Goal: Task Accomplishment & Management: Manage account settings

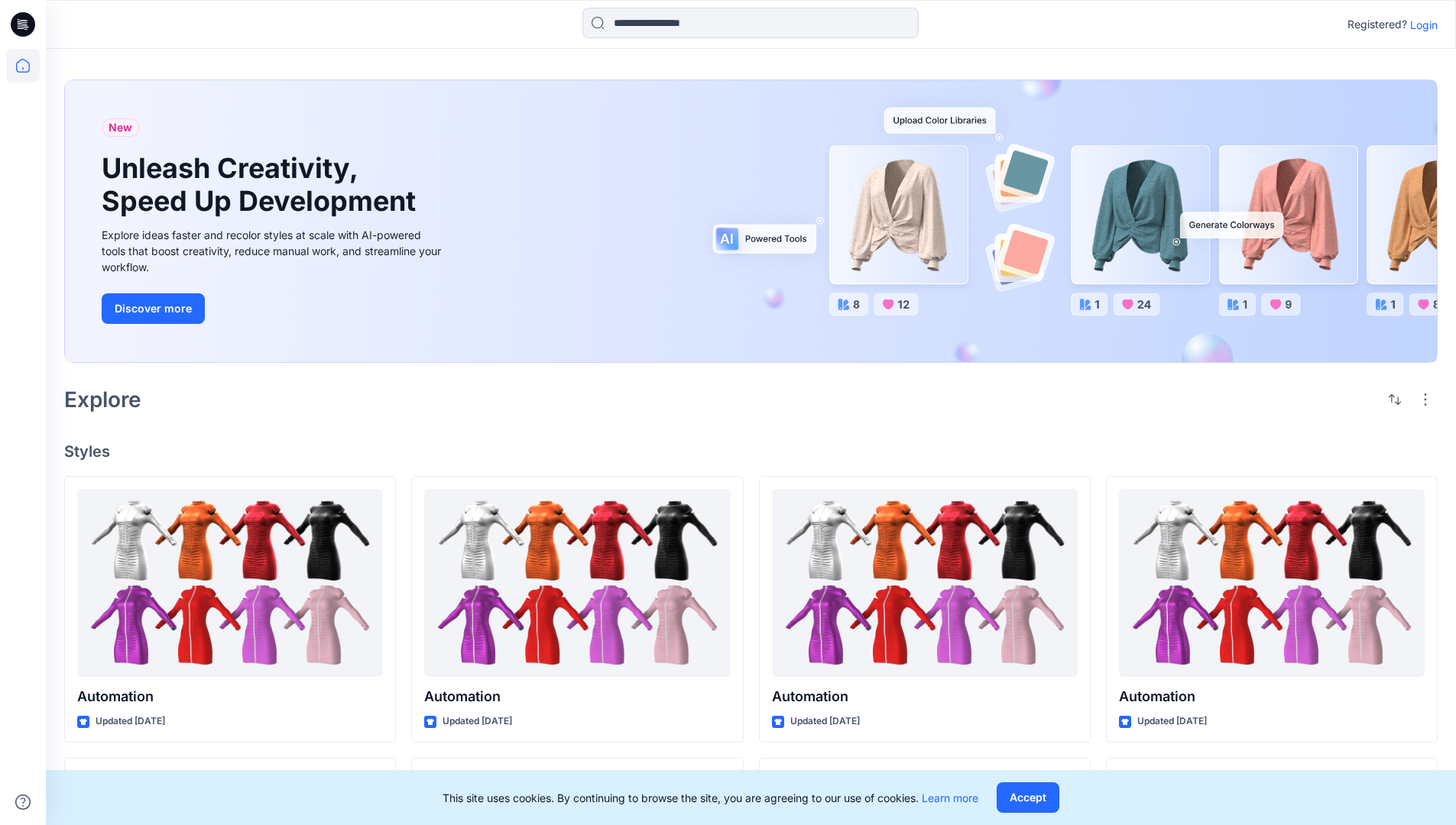
click at [1420, 24] on p "Login" at bounding box center [1424, 25] width 28 height 16
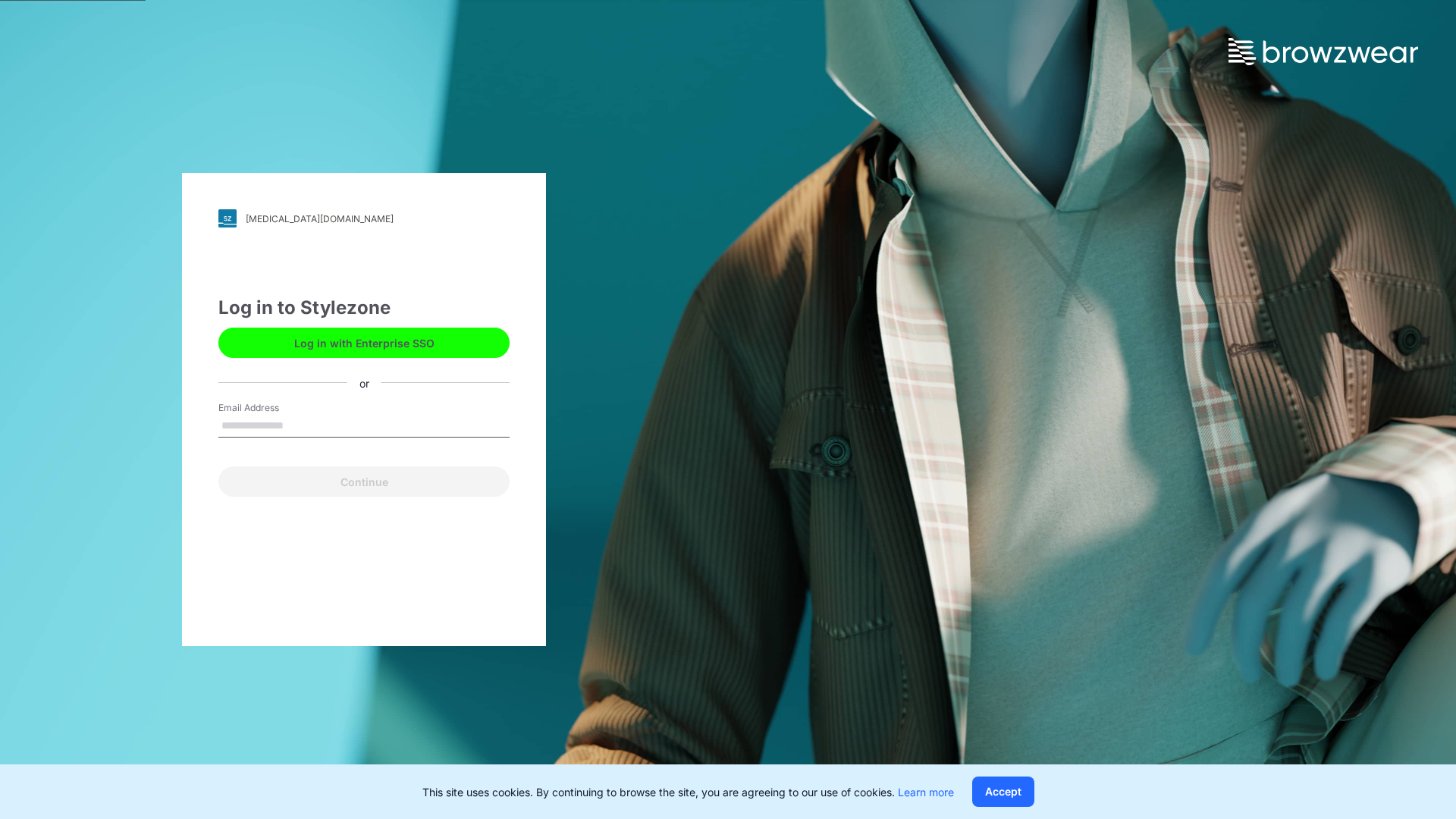
click at [300, 424] on input "Email Address" at bounding box center [364, 425] width 292 height 23
type input "**********"
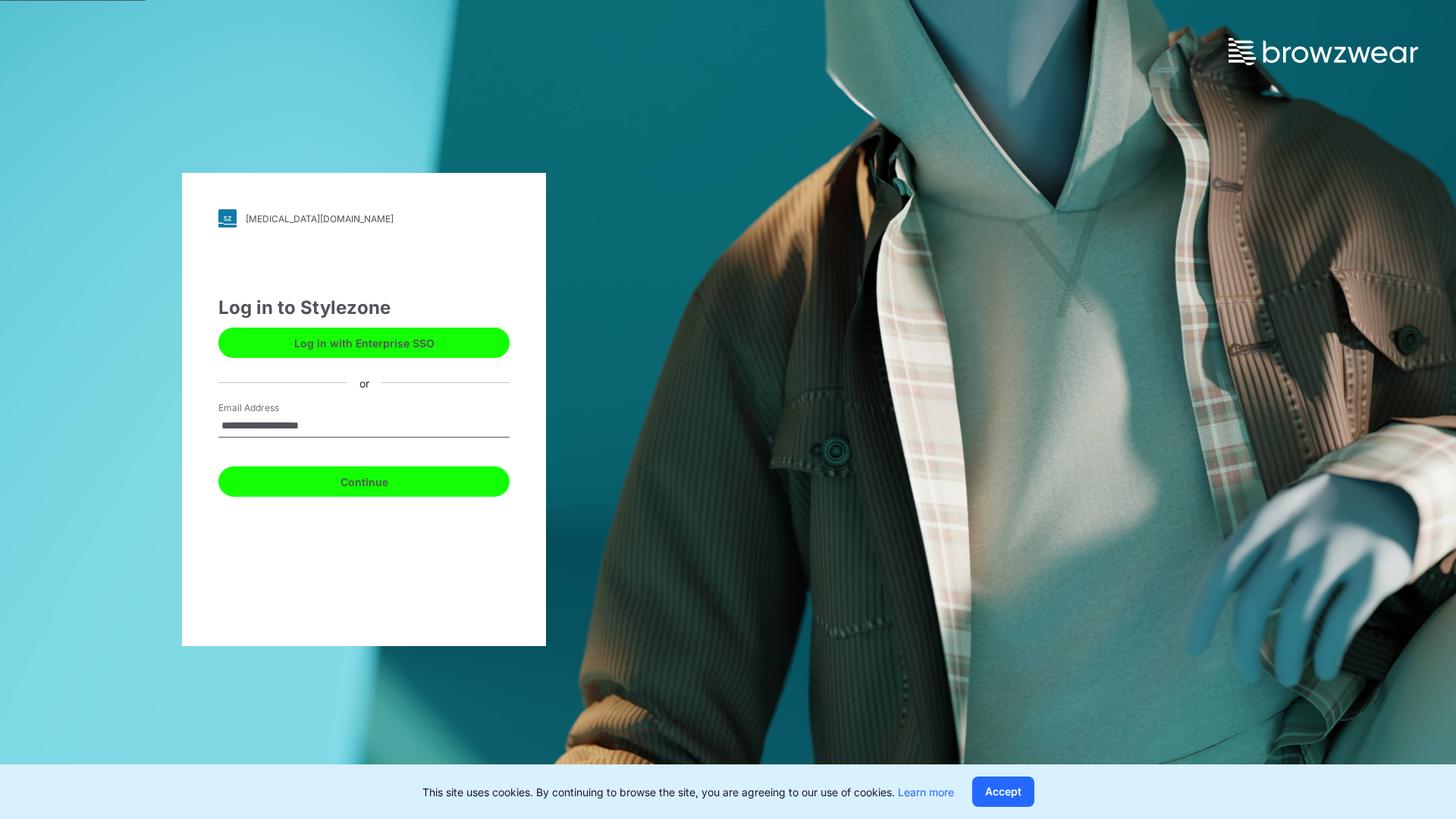
click at [381, 479] on button "Continue" at bounding box center [364, 481] width 292 height 31
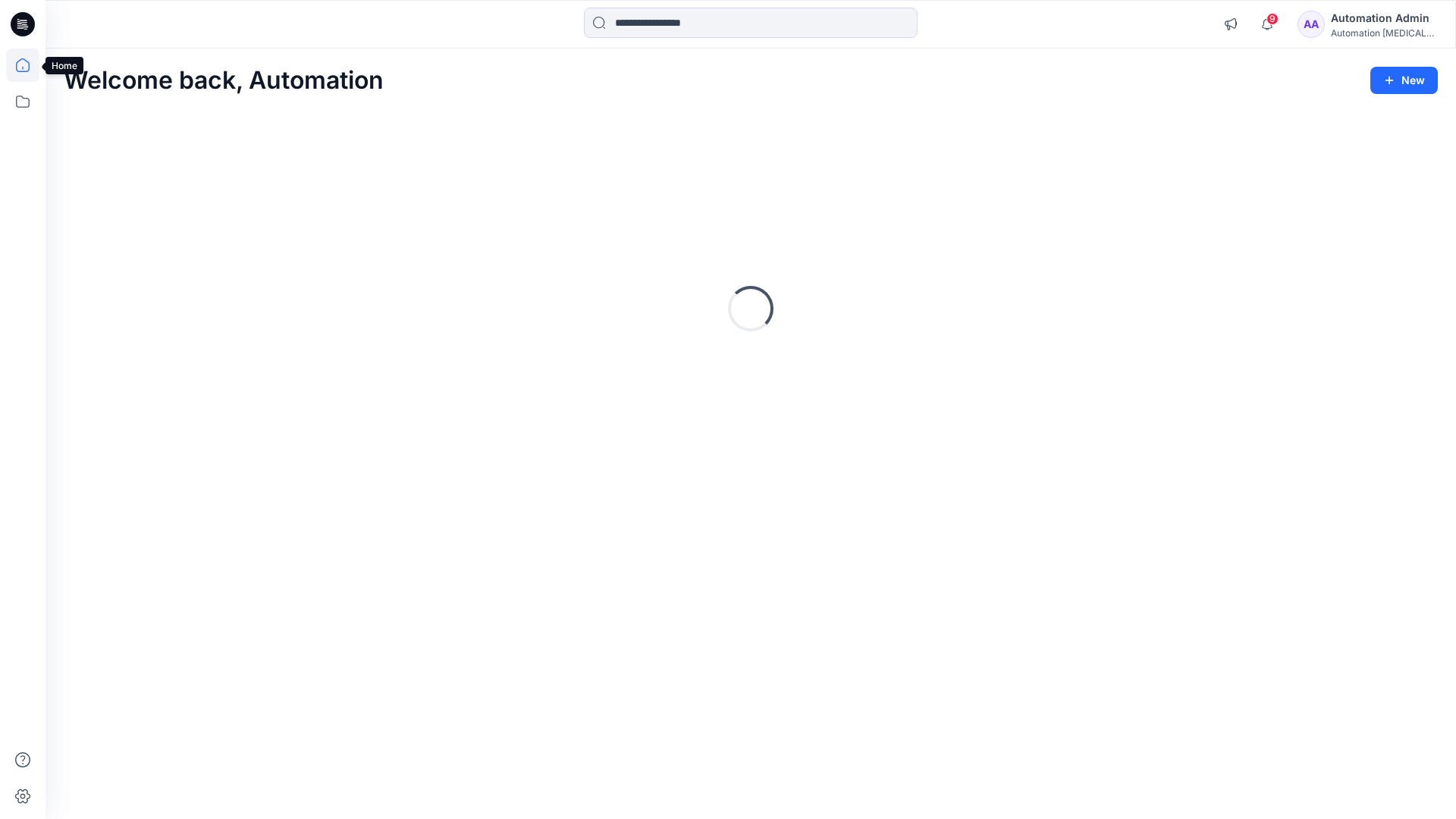
click at [29, 65] on icon at bounding box center [23, 65] width 14 height 14
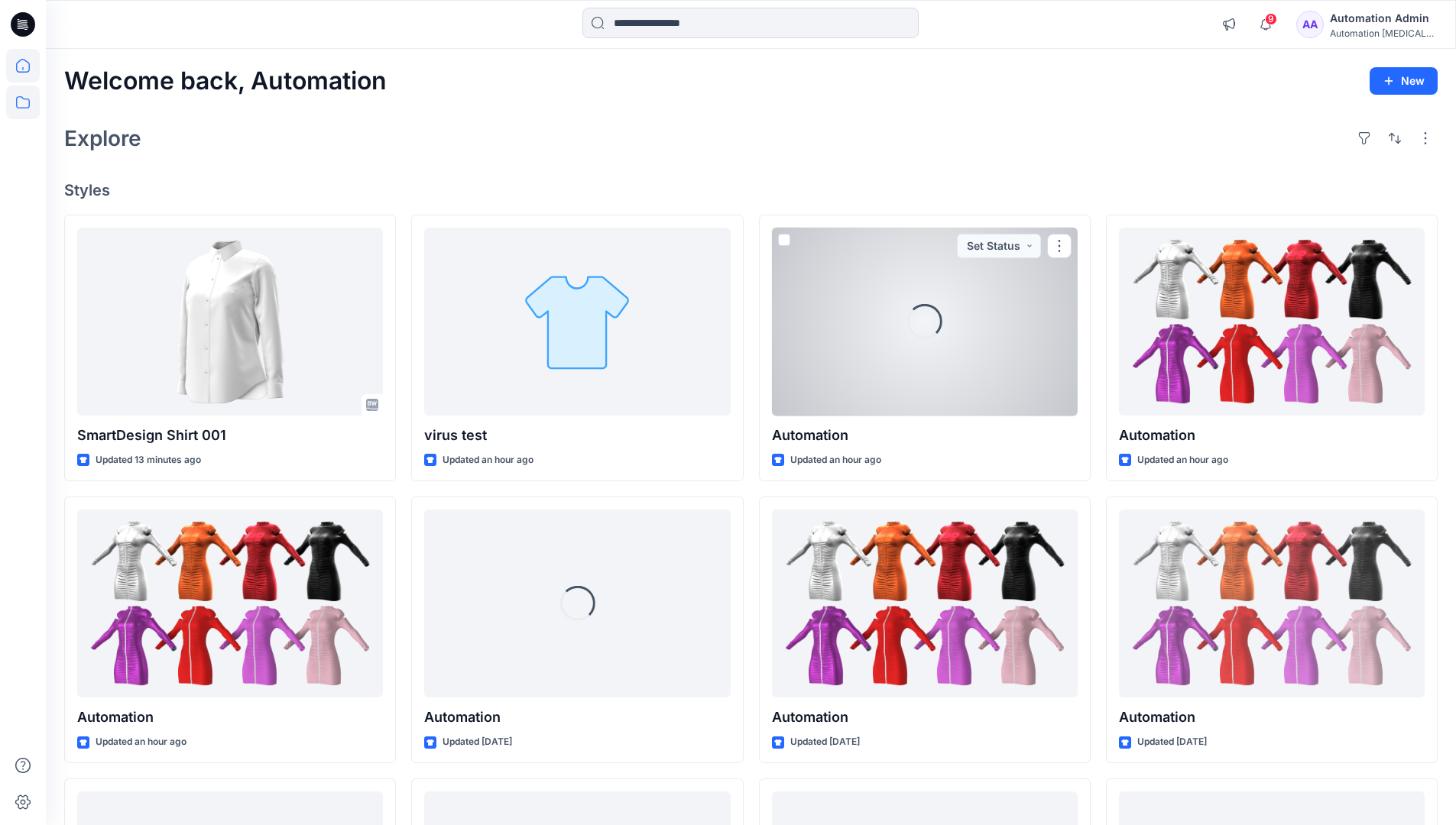
click at [27, 100] on icon at bounding box center [23, 103] width 34 height 34
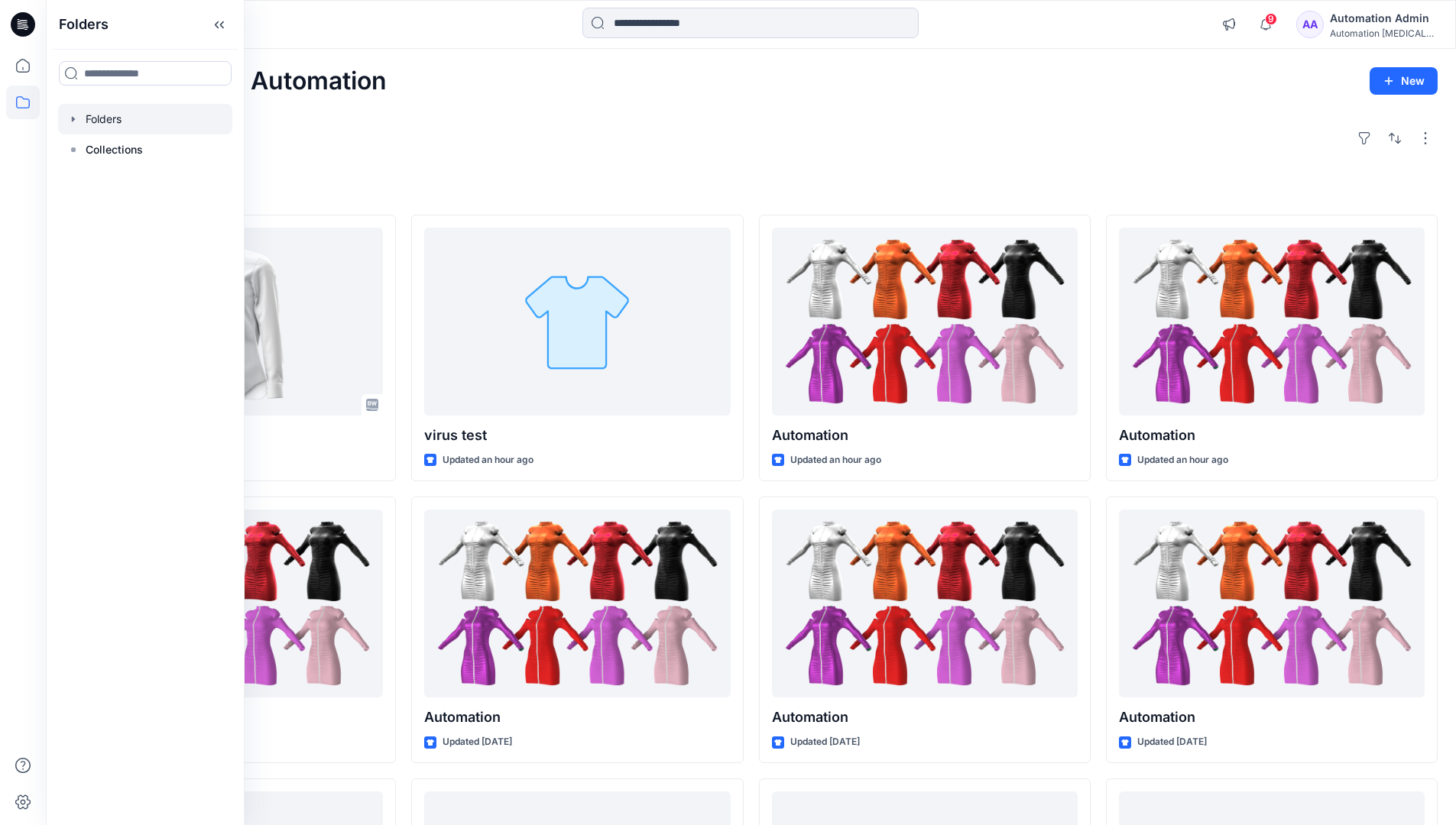
click at [112, 125] on div at bounding box center [145, 119] width 174 height 31
